Goal: Task Accomplishment & Management: Manage account settings

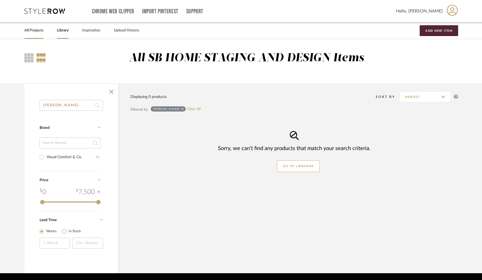
click at [29, 30] on link "All Projects" at bounding box center [33, 30] width 19 height 7
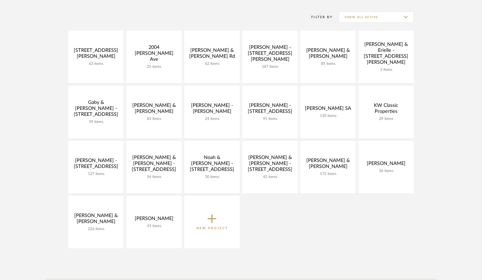
scroll to position [72, 0]
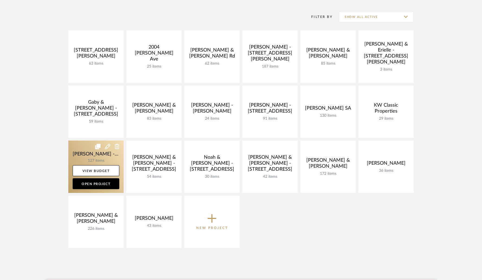
click at [99, 160] on link at bounding box center [95, 166] width 55 height 52
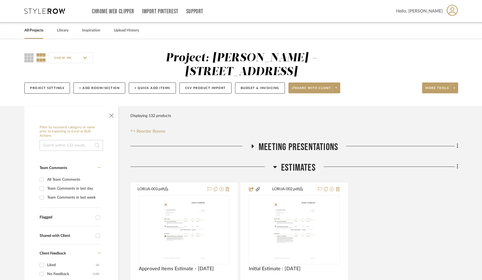
click at [112, 108] on span "button" at bounding box center [111, 114] width 13 height 13
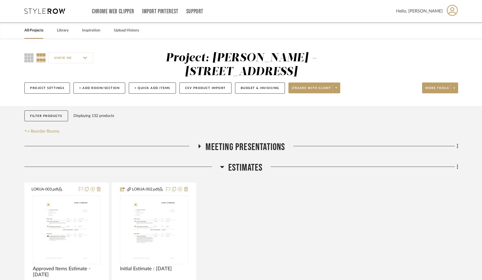
click at [221, 163] on icon at bounding box center [222, 166] width 4 height 7
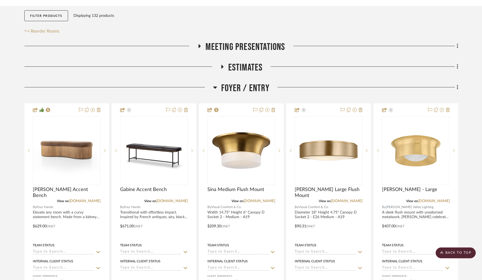
scroll to position [131, 0]
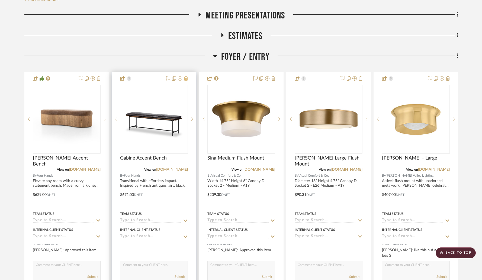
click at [187, 76] on icon at bounding box center [186, 78] width 4 height 4
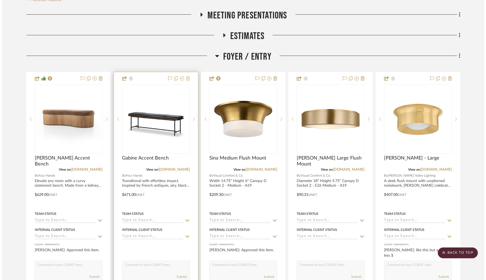
scroll to position [0, 0]
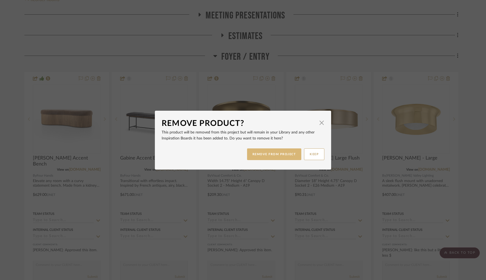
click at [266, 153] on button "REMOVE FROM PROJECT" at bounding box center [274, 154] width 54 height 12
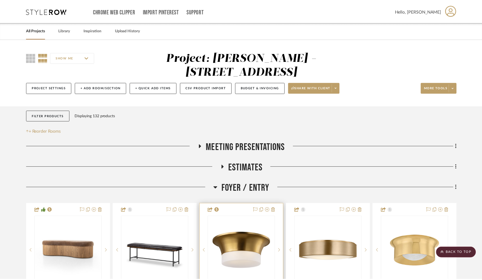
scroll to position [131, 0]
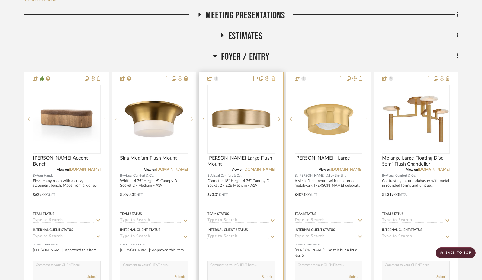
click at [273, 76] on icon at bounding box center [273, 78] width 4 height 4
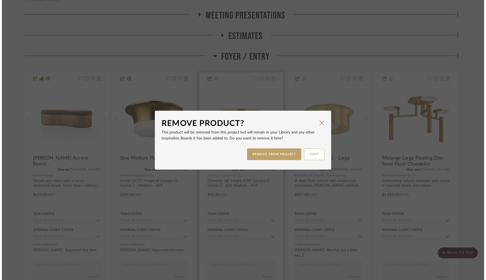
scroll to position [0, 0]
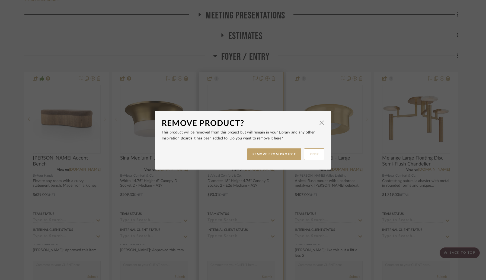
drag, startPoint x: 278, startPoint y: 154, endPoint x: 271, endPoint y: 107, distance: 48.3
click at [278, 154] on button "REMOVE FROM PROJECT" at bounding box center [274, 154] width 54 height 12
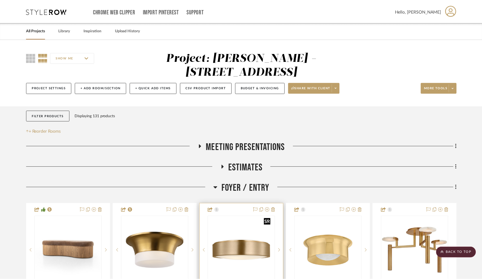
scroll to position [131, 0]
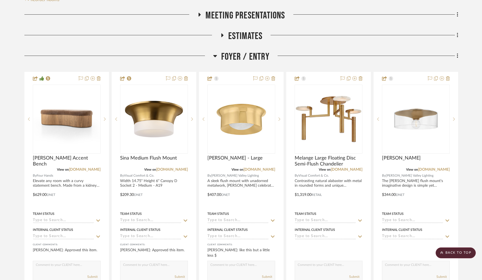
click at [274, 76] on icon at bounding box center [273, 78] width 4 height 4
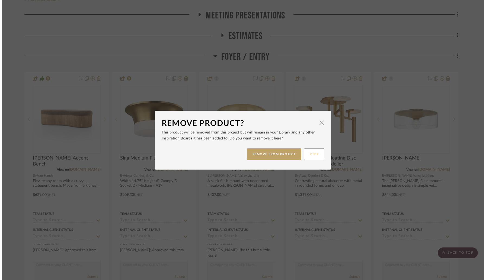
scroll to position [0, 0]
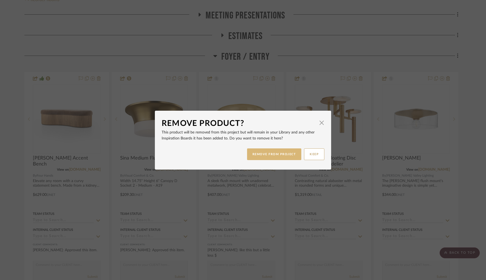
click at [278, 152] on button "REMOVE FROM PROJECT" at bounding box center [274, 154] width 54 height 12
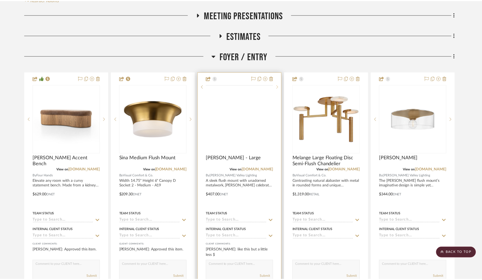
scroll to position [131, 0]
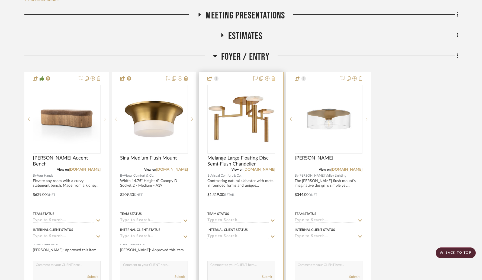
click at [274, 76] on icon at bounding box center [273, 78] width 4 height 4
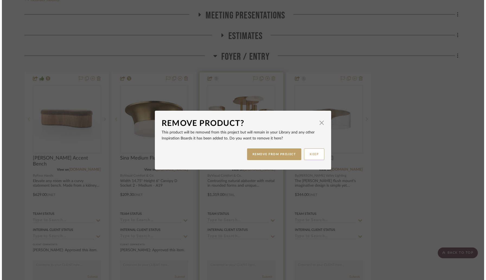
scroll to position [0, 0]
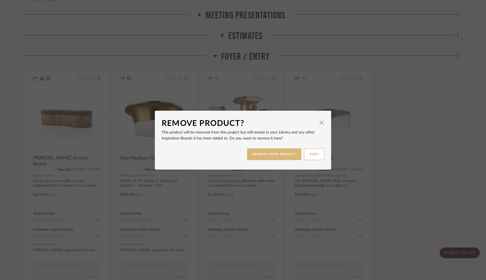
click at [276, 156] on button "REMOVE FROM PROJECT" at bounding box center [274, 154] width 54 height 12
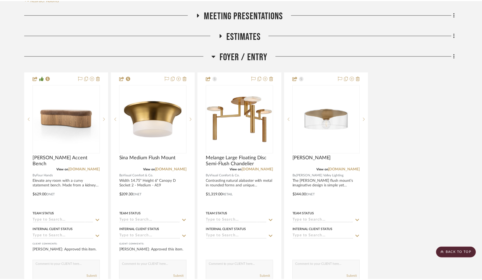
scroll to position [131, 0]
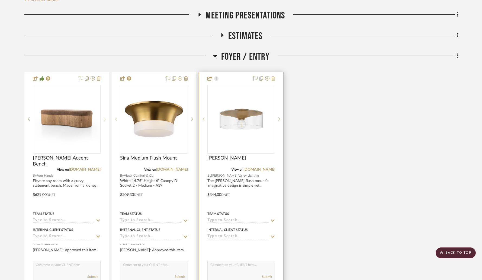
click at [273, 76] on icon at bounding box center [273, 78] width 4 height 4
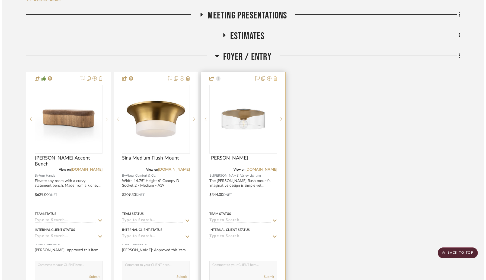
scroll to position [0, 0]
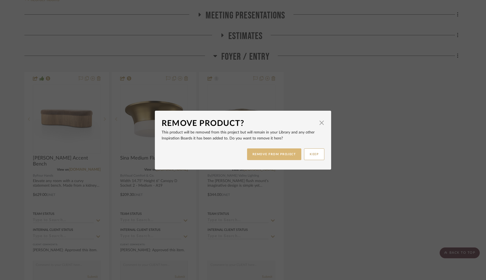
click at [280, 151] on button "REMOVE FROM PROJECT" at bounding box center [274, 154] width 54 height 12
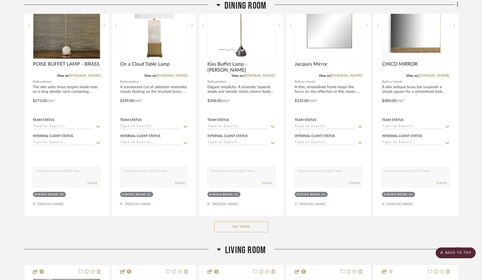
scroll to position [496, 0]
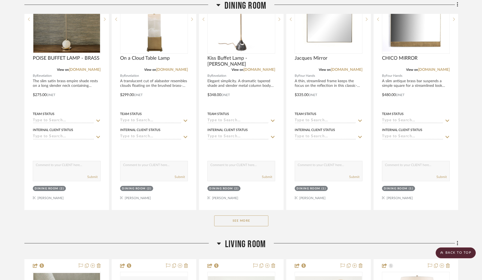
click at [246, 215] on button "See More" at bounding box center [241, 220] width 54 height 11
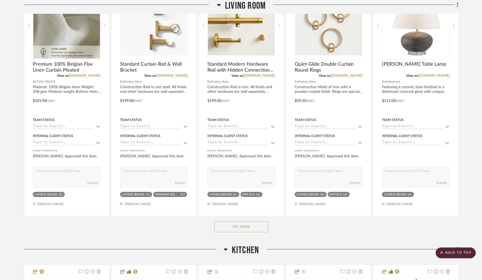
scroll to position [2016, 0]
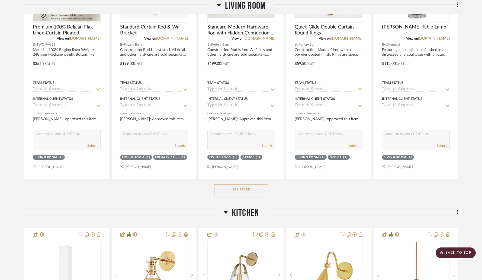
click at [238, 184] on button "See More" at bounding box center [241, 189] width 54 height 11
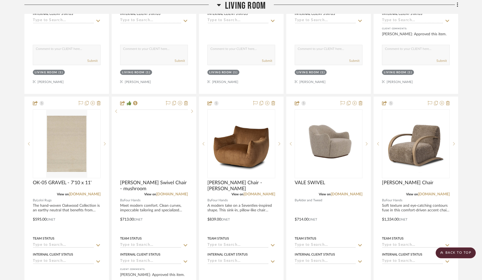
scroll to position [3557, 0]
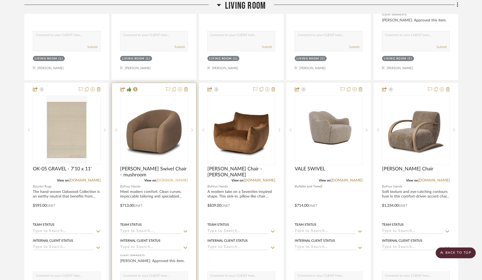
click at [175, 178] on link "[DOMAIN_NAME]" at bounding box center [172, 180] width 32 height 4
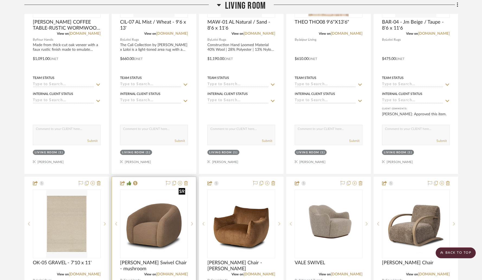
scroll to position [3518, 0]
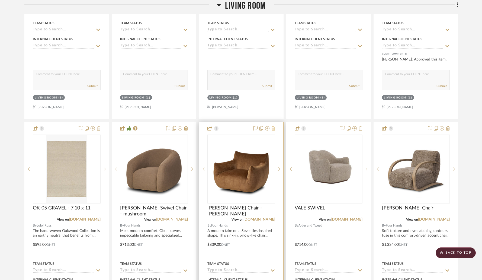
click at [274, 126] on icon at bounding box center [273, 128] width 4 height 4
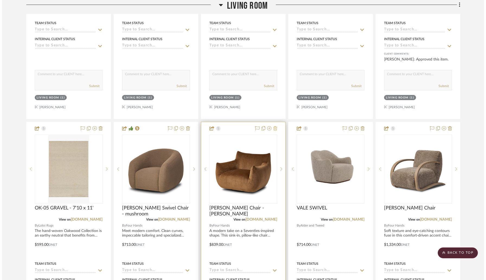
scroll to position [0, 0]
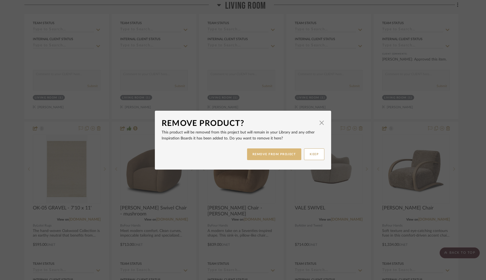
click at [260, 152] on button "REMOVE FROM PROJECT" at bounding box center [274, 154] width 54 height 12
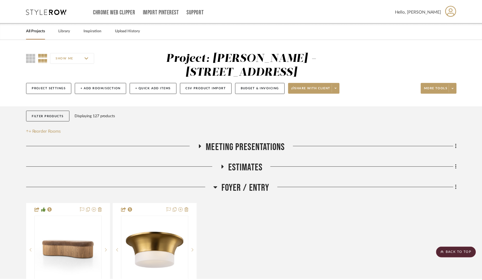
scroll to position [3518, 0]
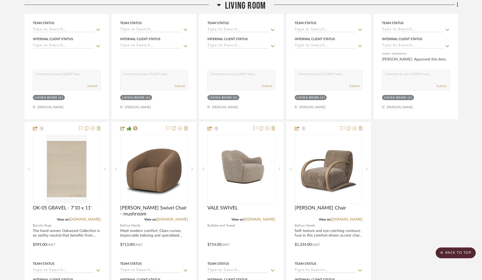
click at [272, 126] on icon at bounding box center [273, 128] width 4 height 4
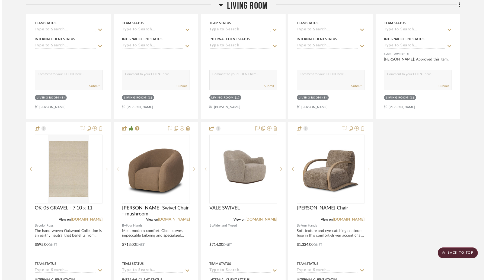
scroll to position [0, 0]
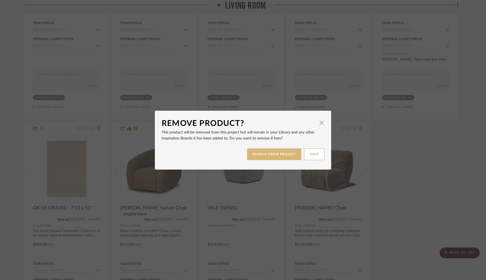
click at [256, 153] on button "REMOVE FROM PROJECT" at bounding box center [274, 154] width 54 height 12
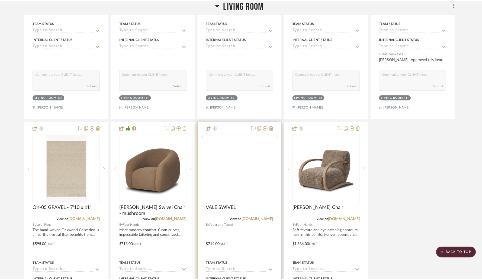
scroll to position [3518, 0]
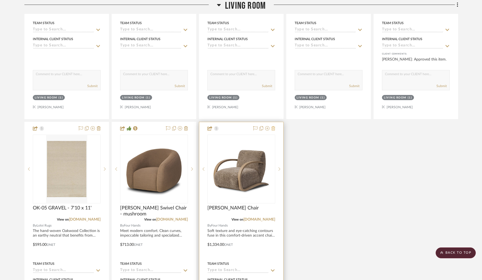
click at [274, 126] on icon at bounding box center [273, 128] width 4 height 4
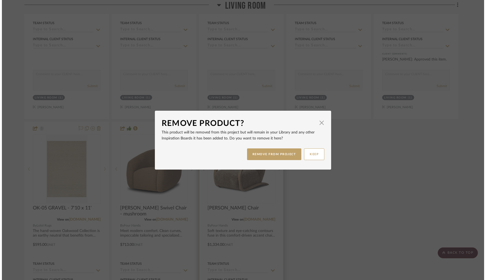
scroll to position [0, 0]
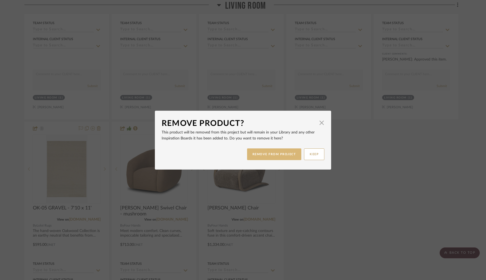
click at [261, 153] on button "REMOVE FROM PROJECT" at bounding box center [274, 154] width 54 height 12
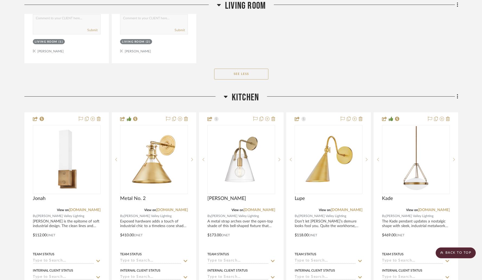
scroll to position [3881, 0]
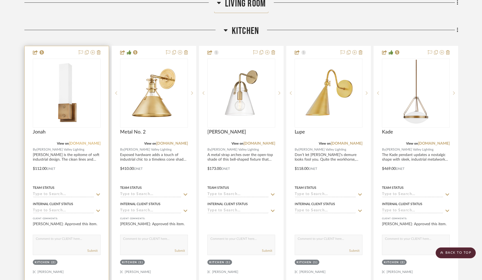
click at [84, 141] on link "[DOMAIN_NAME]" at bounding box center [85, 143] width 32 height 4
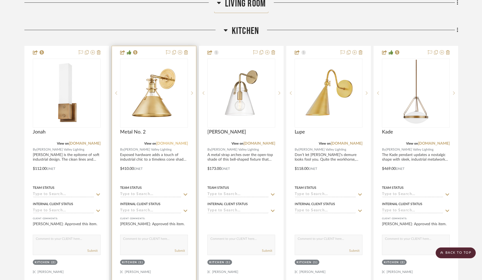
click at [175, 141] on link "[DOMAIN_NAME]" at bounding box center [172, 143] width 32 height 4
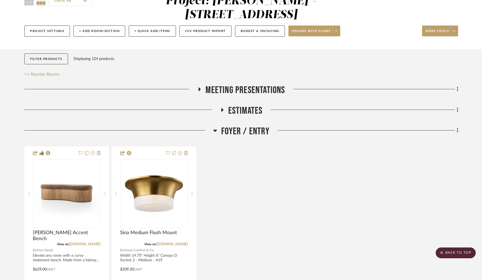
scroll to position [0, 0]
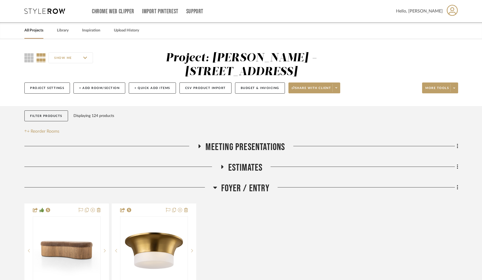
drag, startPoint x: 246, startPoint y: 56, endPoint x: 347, endPoint y: 59, distance: 101.1
click at [317, 59] on div "Project: [PERSON_NAME] - [STREET_ADDRESS]" at bounding box center [241, 64] width 151 height 25
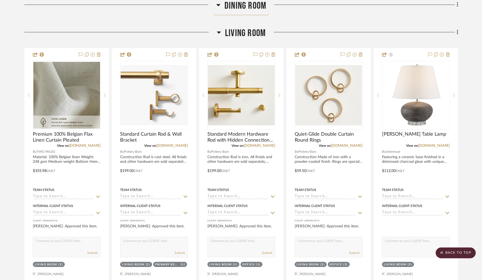
scroll to position [1895, 0]
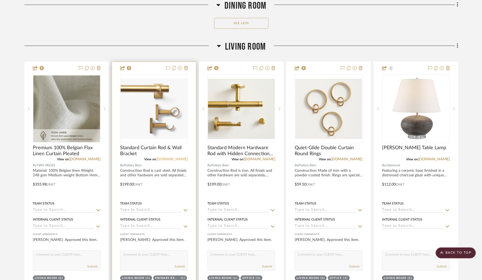
click at [169, 157] on link "[DOMAIN_NAME]" at bounding box center [172, 159] width 32 height 4
click at [165, 101] on img "0" at bounding box center [154, 109] width 67 height 60
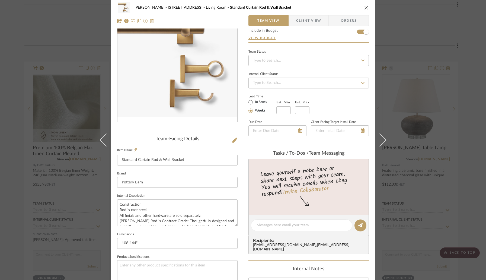
scroll to position [0, 0]
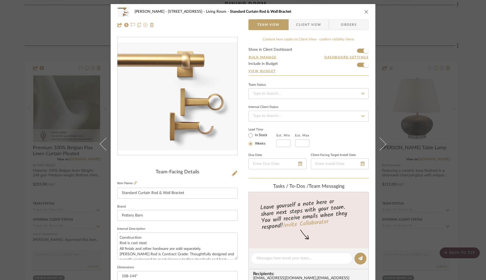
click at [364, 12] on icon "close" at bounding box center [366, 11] width 4 height 4
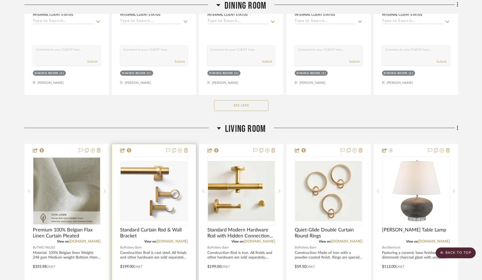
scroll to position [1915, 0]
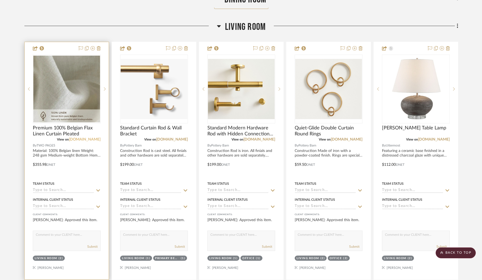
click at [75, 137] on link "[DOMAIN_NAME]" at bounding box center [85, 139] width 32 height 4
click at [65, 80] on img "0" at bounding box center [66, 89] width 67 height 67
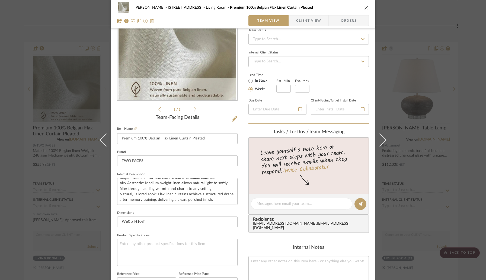
scroll to position [43, 0]
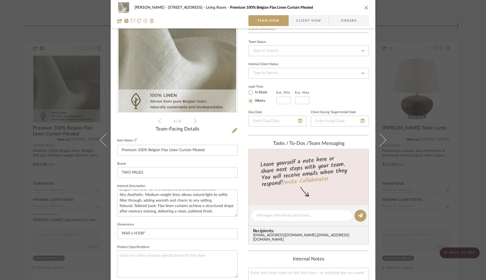
click at [194, 120] on icon at bounding box center [195, 121] width 2 height 4
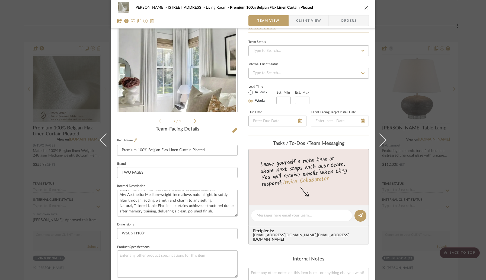
click at [194, 120] on icon at bounding box center [195, 121] width 2 height 4
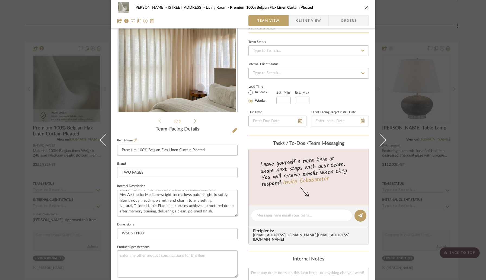
click at [158, 122] on icon at bounding box center [159, 120] width 2 height 5
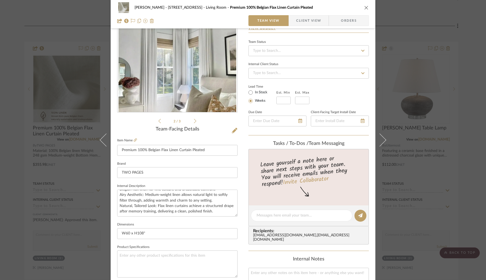
click at [158, 122] on icon at bounding box center [159, 120] width 2 height 5
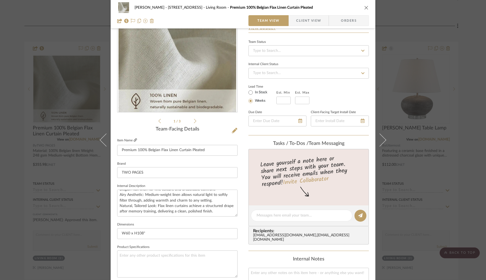
click at [134, 140] on icon at bounding box center [135, 139] width 3 height 3
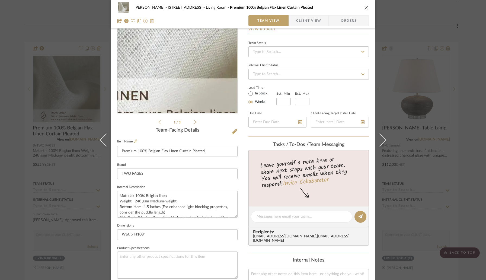
scroll to position [28, 0]
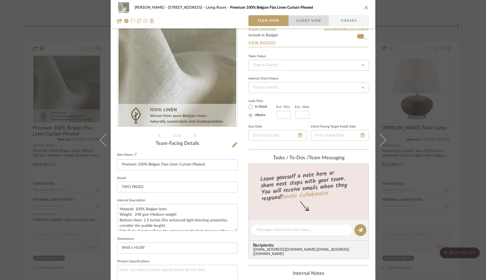
click at [292, 24] on span "button" at bounding box center [292, 20] width 7 height 11
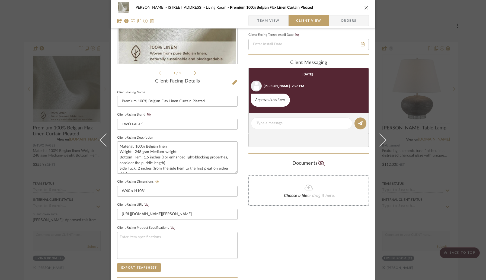
scroll to position [0, 0]
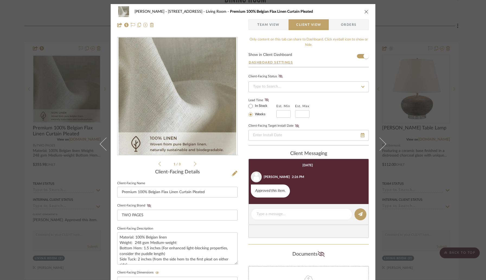
click at [194, 165] on icon at bounding box center [195, 163] width 2 height 5
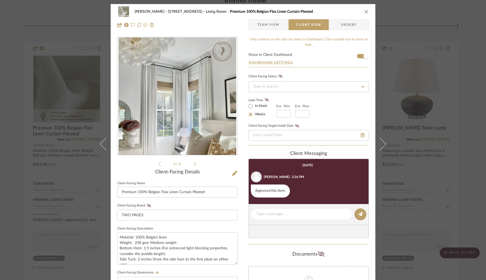
click at [194, 165] on icon at bounding box center [195, 163] width 2 height 5
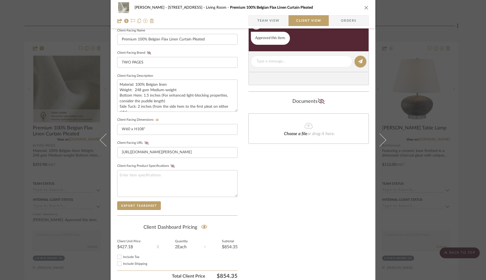
scroll to position [175, 0]
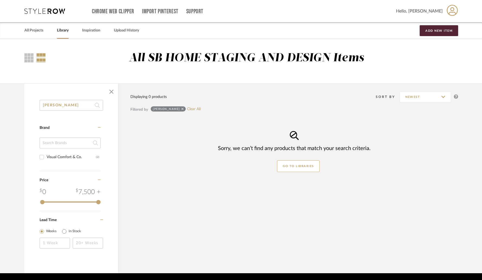
click at [63, 32] on link "Library" at bounding box center [63, 30] width 12 height 7
